Goal: Transaction & Acquisition: Purchase product/service

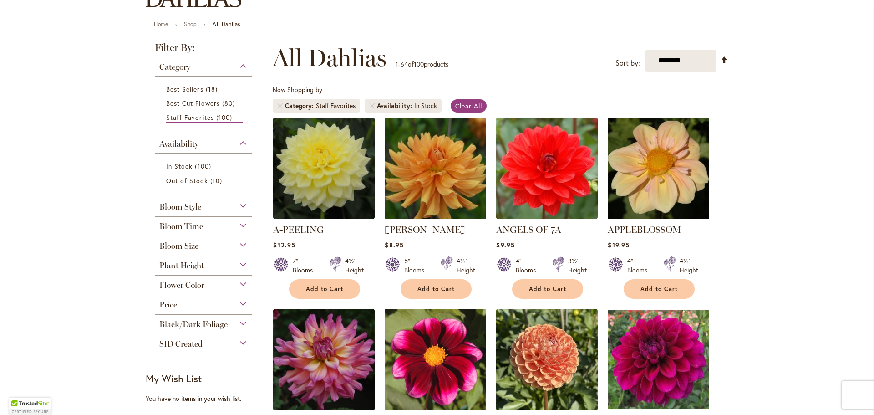
scroll to position [91, 0]
click at [229, 247] on div "Bloom Size" at bounding box center [203, 243] width 97 height 15
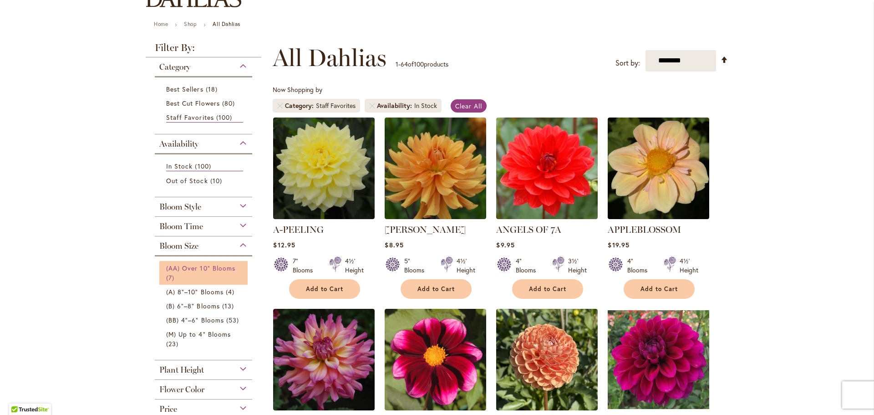
click at [225, 264] on span "(AA) Over 10" Blooms" at bounding box center [200, 268] width 69 height 9
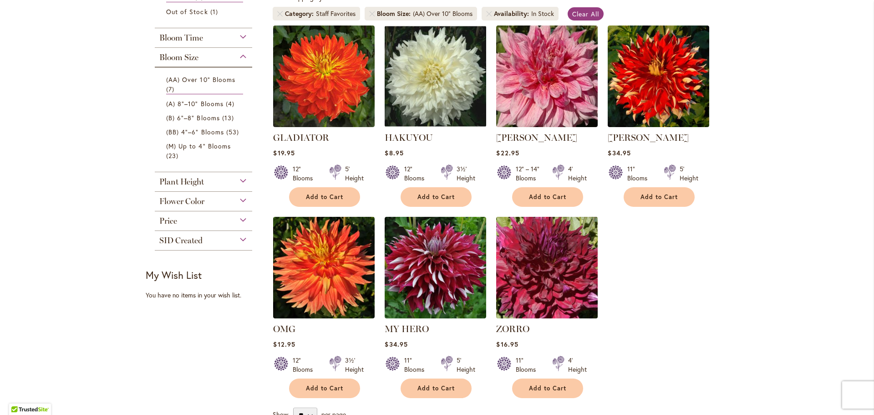
scroll to position [202, 0]
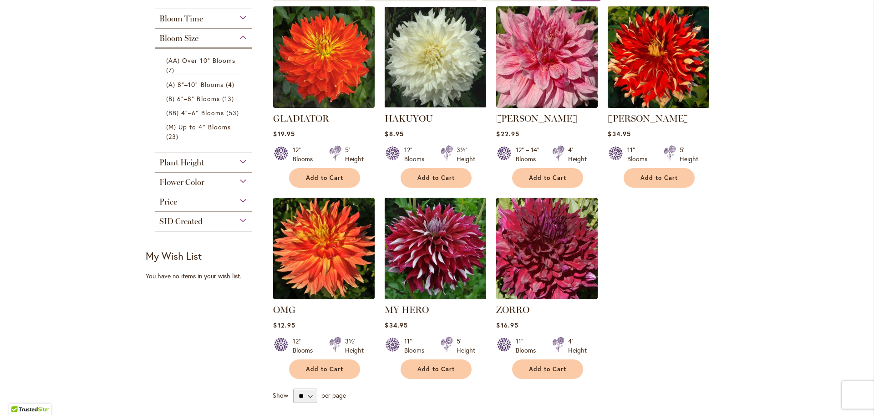
click at [648, 90] on img at bounding box center [659, 57] width 107 height 107
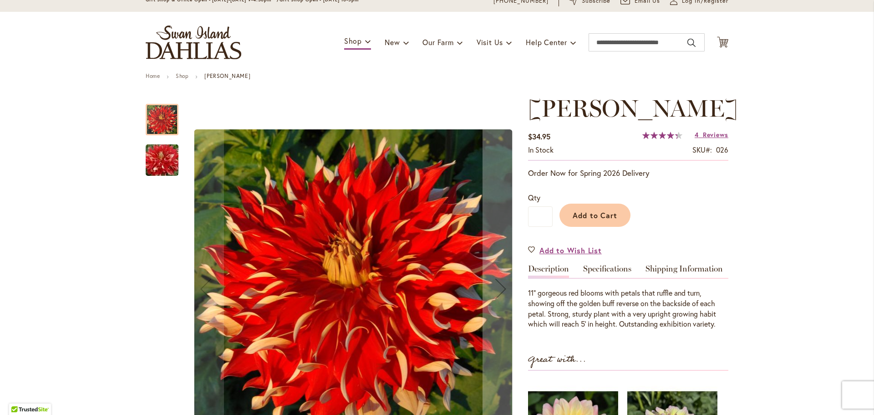
scroll to position [15, 0]
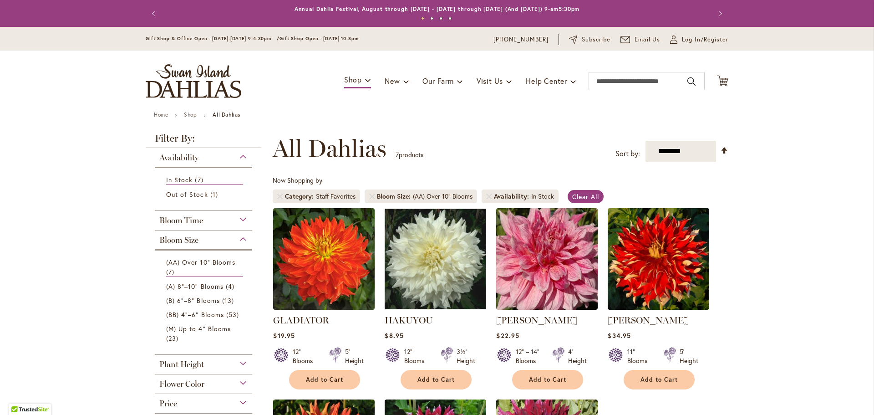
scroll to position [141, 0]
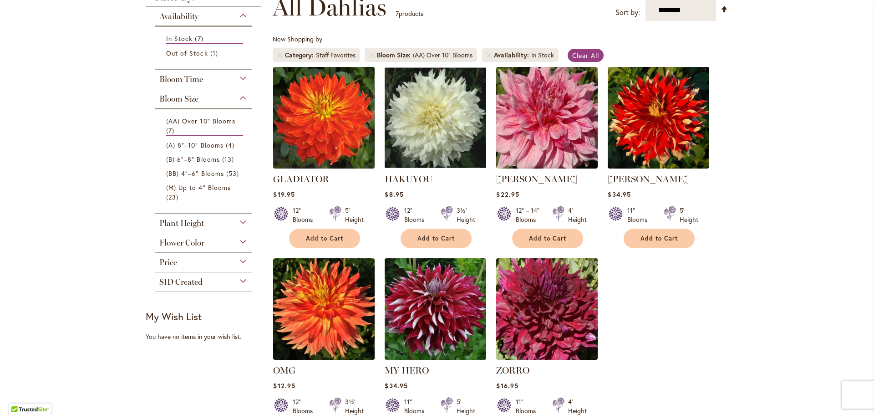
click at [339, 124] on img at bounding box center [324, 117] width 107 height 107
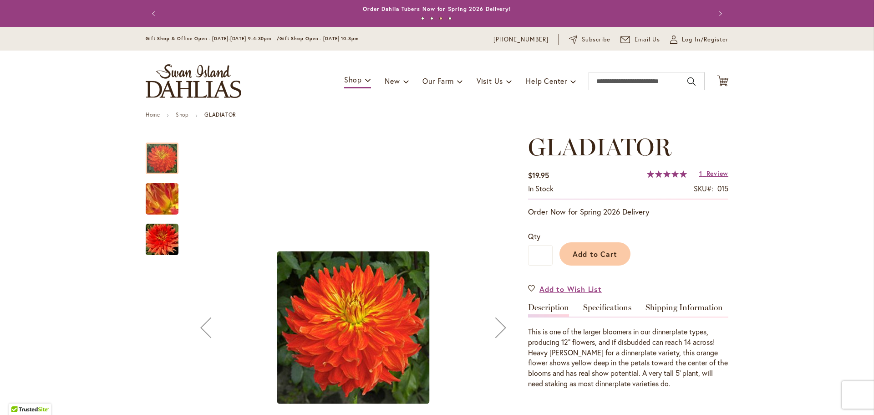
click at [158, 241] on img "Gladiator" at bounding box center [162, 239] width 33 height 33
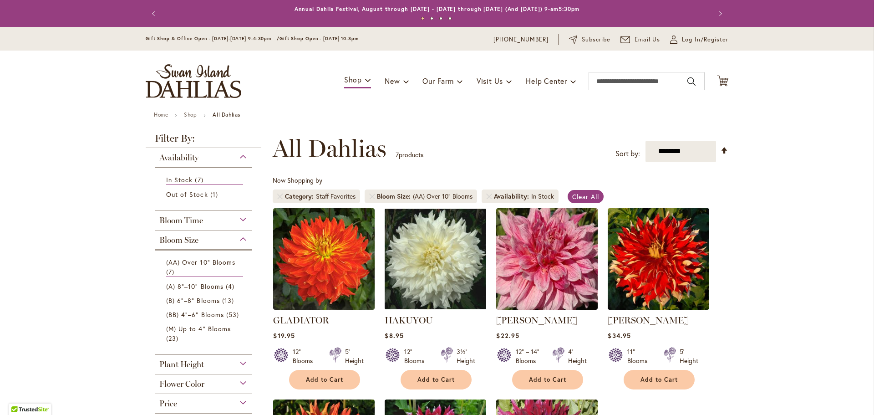
scroll to position [141, 0]
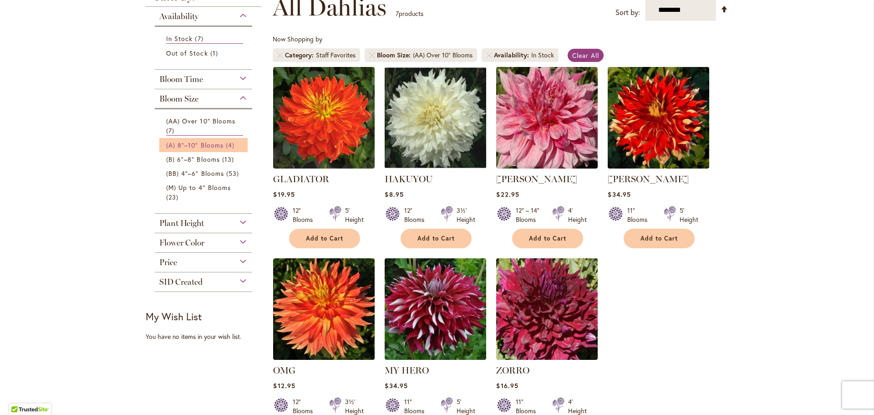
click at [196, 145] on span "(A) 8"–10" Blooms" at bounding box center [194, 145] width 57 height 9
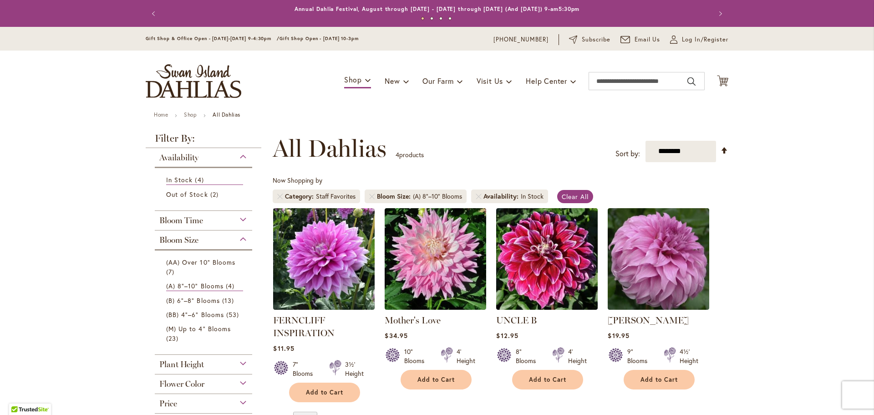
scroll to position [141, 0]
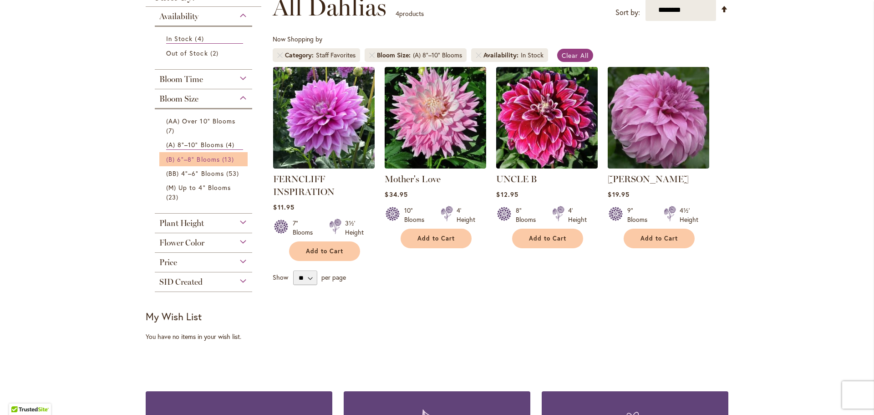
click at [197, 161] on span "(B) 6"–8" Blooms" at bounding box center [193, 159] width 54 height 9
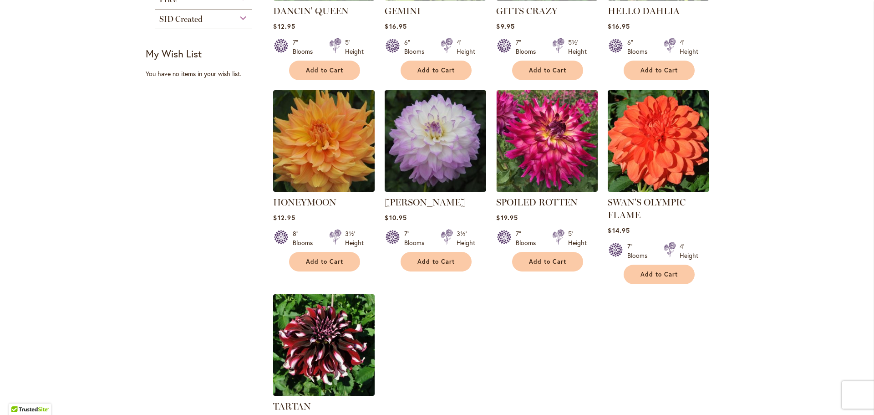
scroll to position [505, 0]
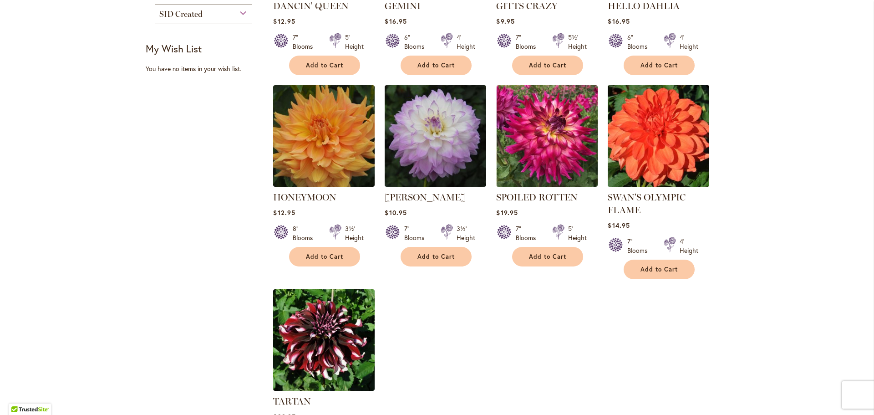
click at [662, 169] on img at bounding box center [659, 135] width 107 height 107
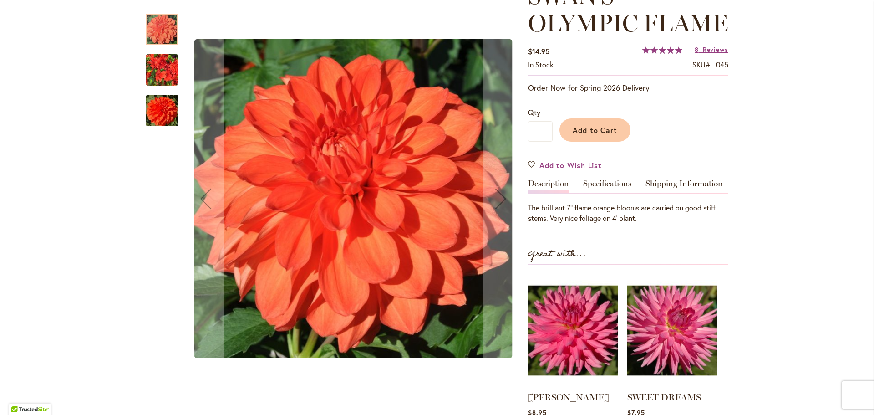
scroll to position [152, 0]
click at [147, 77] on img "Swan's Olympic Flame" at bounding box center [162, 70] width 33 height 44
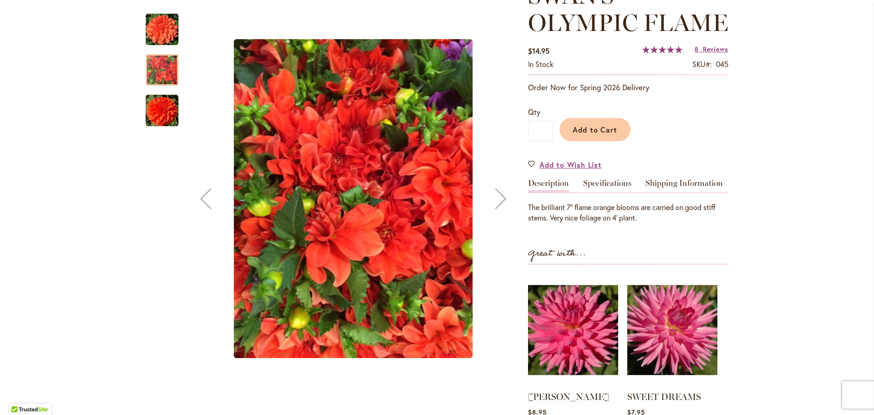
click at [150, 102] on img "Swan's Olympic Flame" at bounding box center [162, 110] width 33 height 33
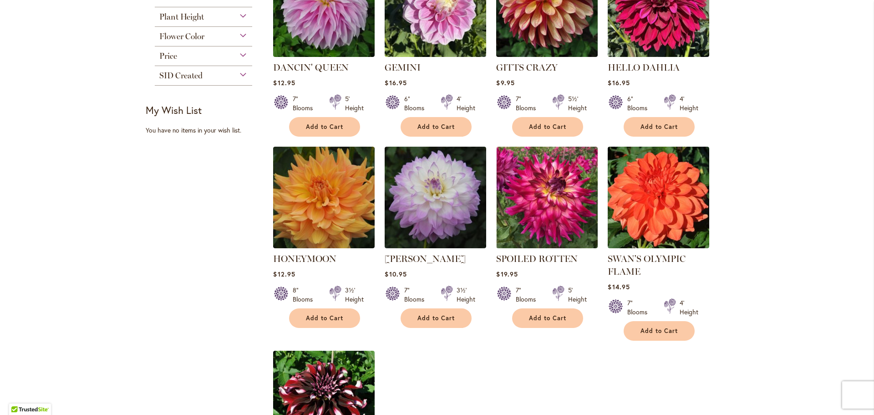
scroll to position [445, 0]
